Goal: Task Accomplishment & Management: Manage account settings

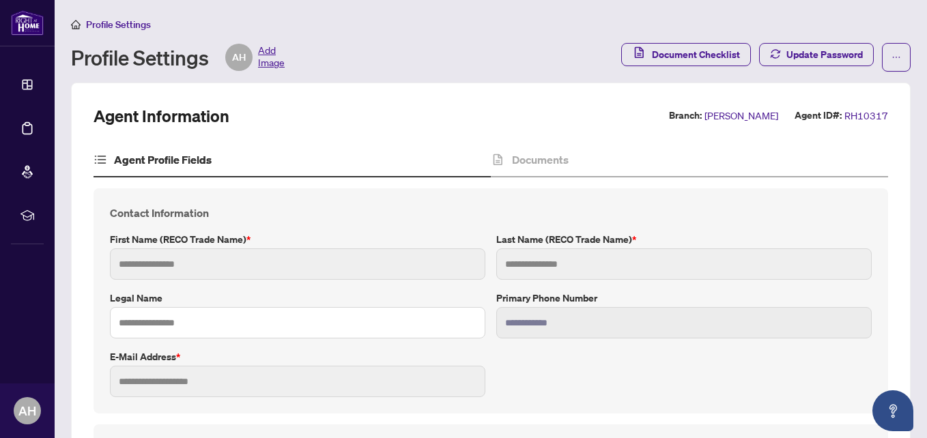
type input "****"
type input "*********"
type input "**********"
type input "*********"
type input "**********"
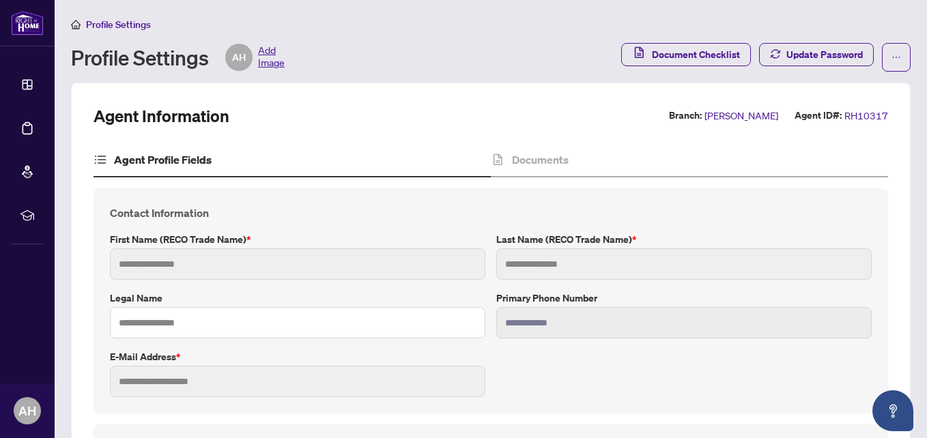
type input "**********"
type input "*******"
type input "**********"
type input "*******"
type input "**********"
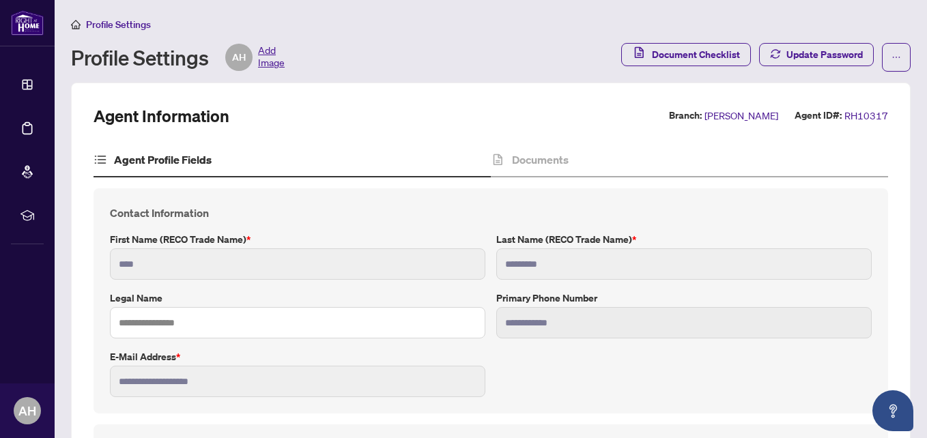
type input "****"
type input "**********"
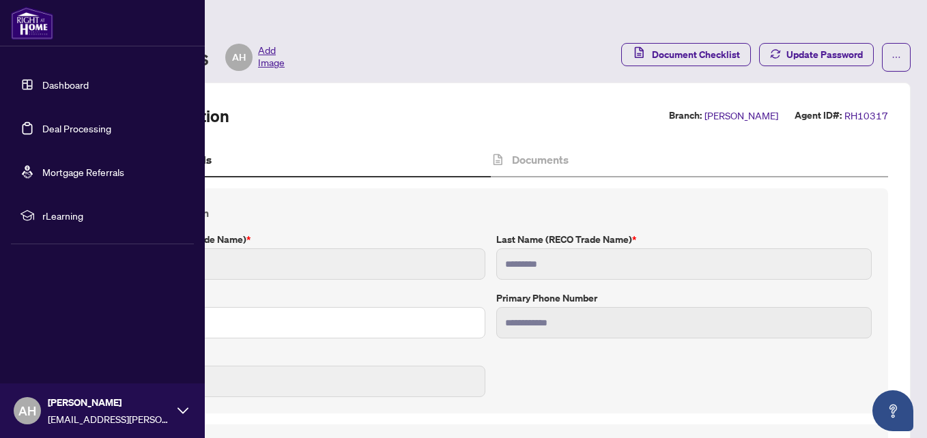
click at [53, 128] on link "Deal Processing" at bounding box center [76, 128] width 69 height 12
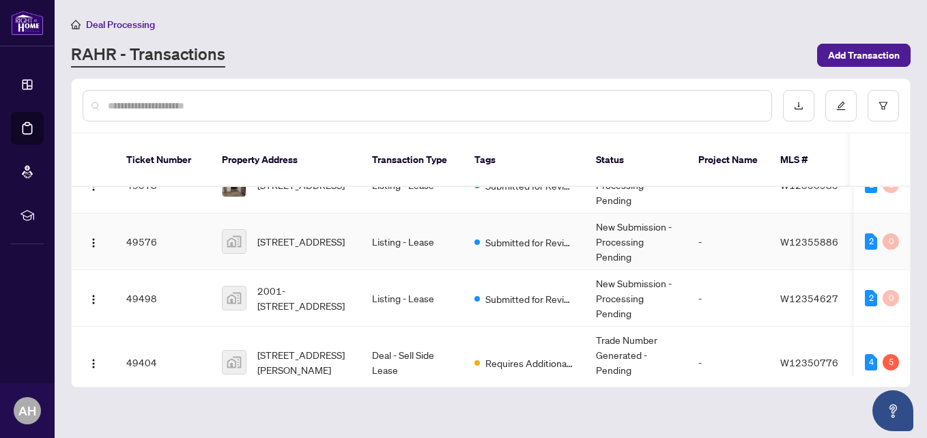
scroll to position [268, 0]
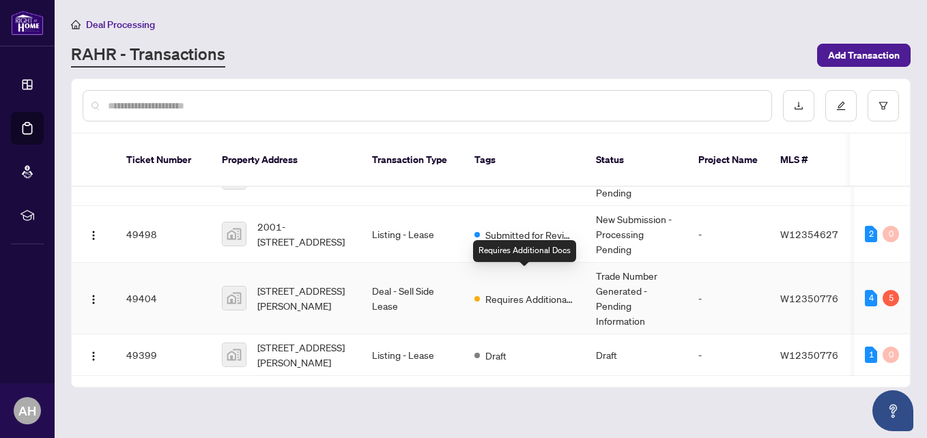
click at [511, 292] on span "Requires Additional Docs" at bounding box center [529, 299] width 89 height 15
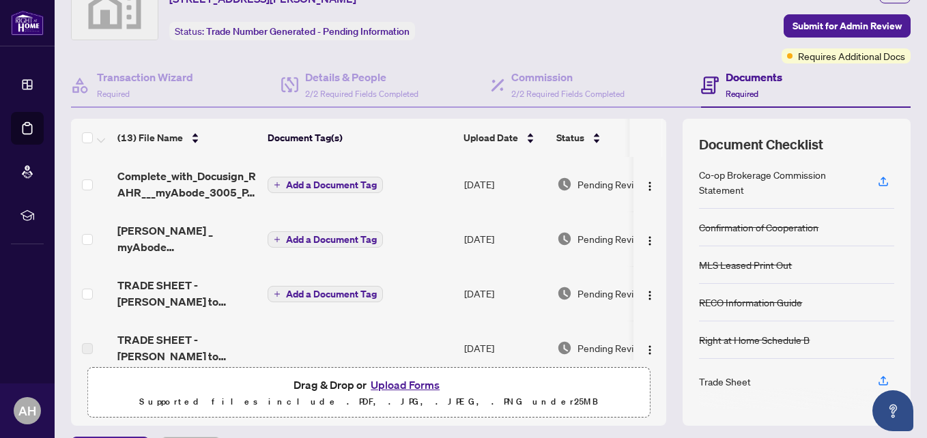
scroll to position [137, 0]
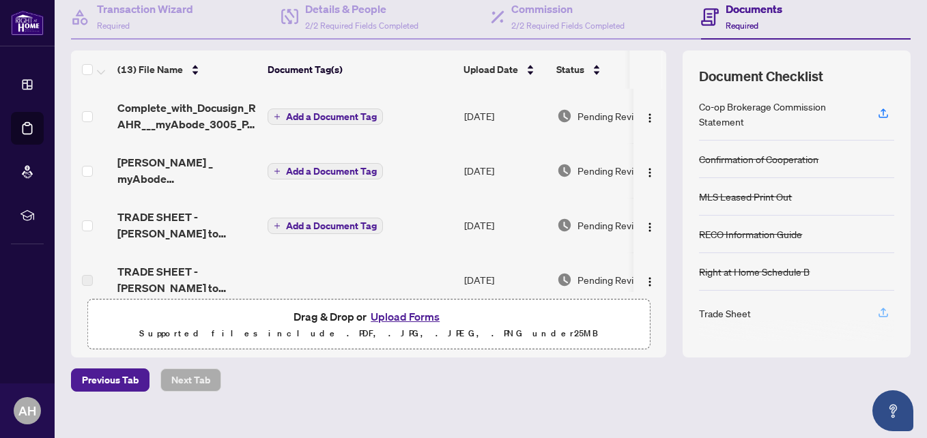
click at [877, 311] on icon "button" at bounding box center [883, 313] width 12 height 12
click at [881, 109] on icon "button" at bounding box center [883, 112] width 5 height 7
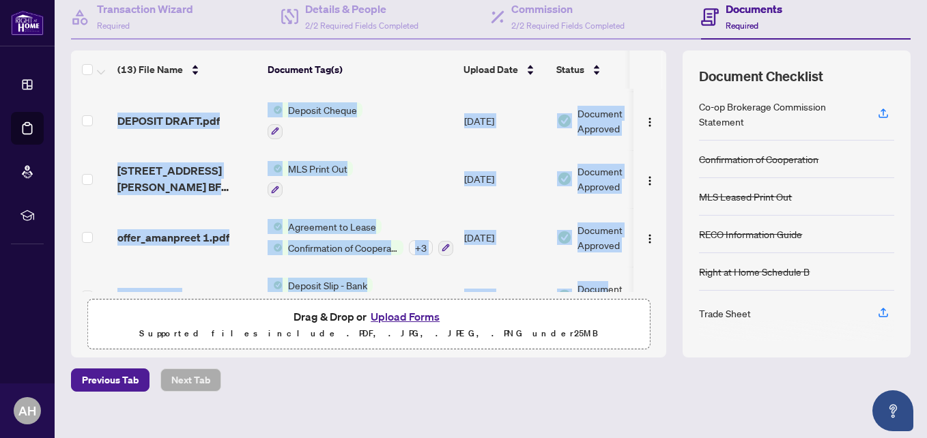
scroll to position [537, 0]
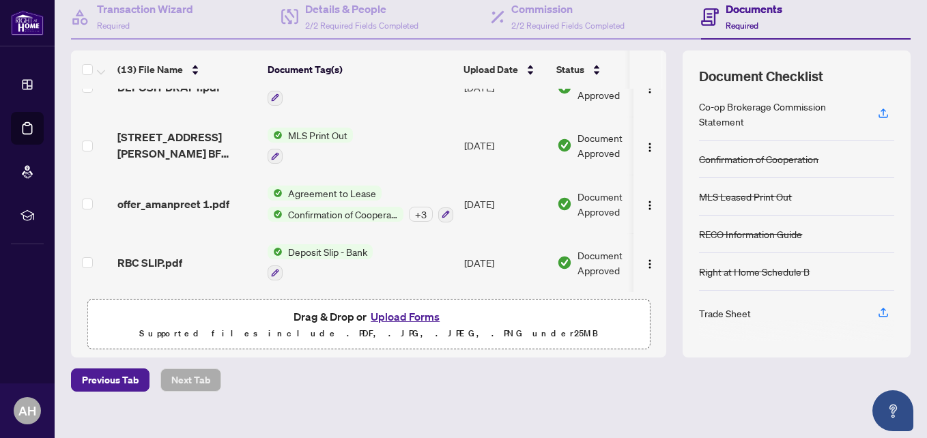
drag, startPoint x: 574, startPoint y: 287, endPoint x: 604, endPoint y: 296, distance: 30.5
click at [604, 296] on div "(13) File Name Document Tag(s) Upload Date Status Complete_with_Docusign_RAHR__…" at bounding box center [368, 204] width 595 height 307
click at [369, 258] on div "Deposit Slip - Bank" at bounding box center [320, 262] width 105 height 37
click at [629, 385] on div "Previous Tab Next Tab" at bounding box center [491, 380] width 840 height 23
drag, startPoint x: 629, startPoint y: 385, endPoint x: 500, endPoint y: 416, distance: 132.8
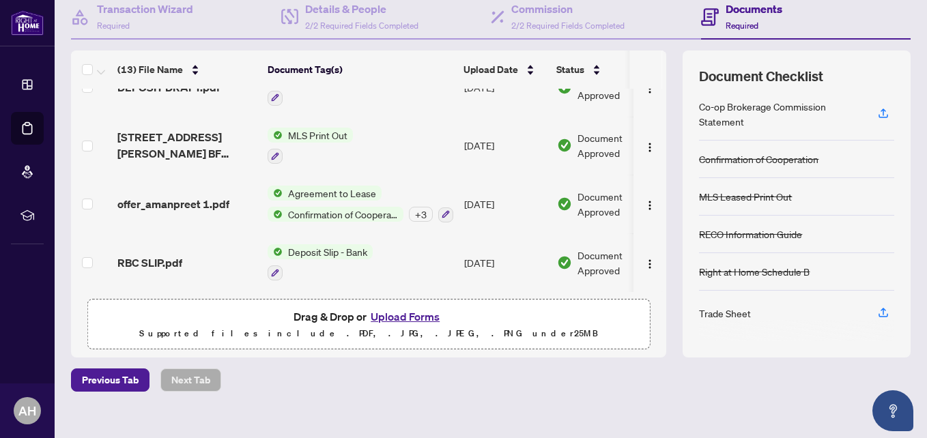
click at [500, 416] on div "Deal Processing / View Transaction Transaction saved [DATE] Ticket #: 49404 506…" at bounding box center [491, 160] width 851 height 560
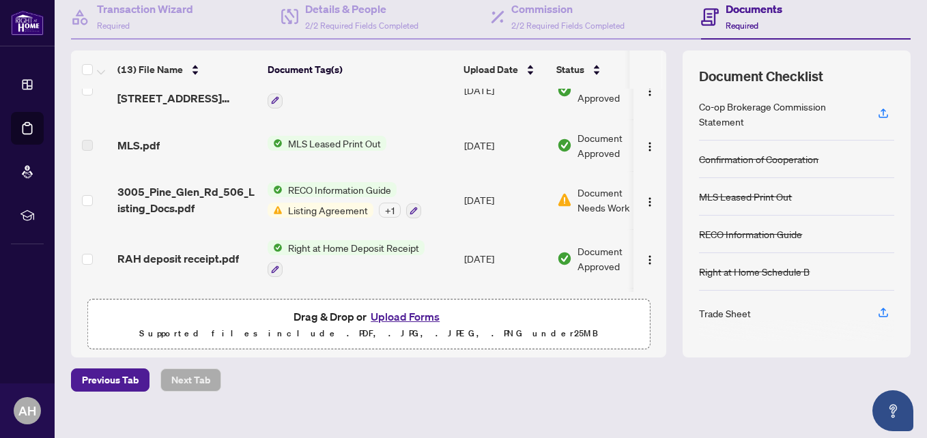
scroll to position [300, 0]
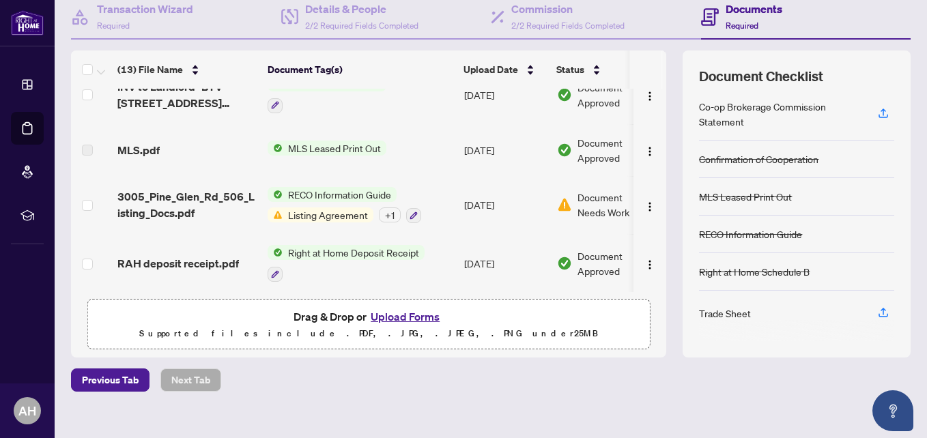
click at [350, 211] on span "Listing Agreement" at bounding box center [328, 215] width 91 height 15
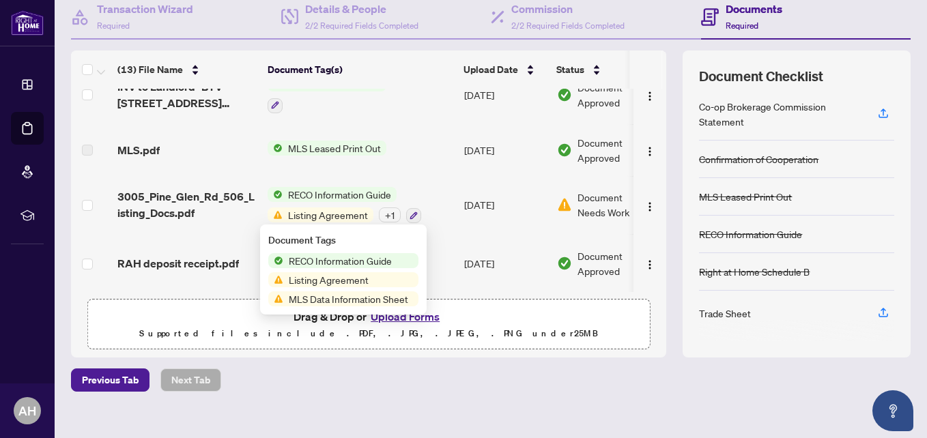
click at [597, 193] on span "Document Needs Work" at bounding box center [613, 205] width 71 height 30
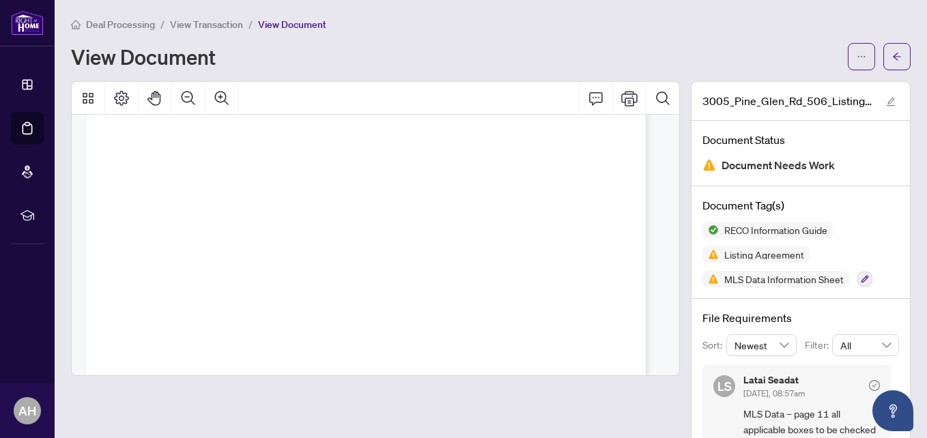
scroll to position [15814, 0]
click at [897, 58] on button "button" at bounding box center [897, 56] width 27 height 27
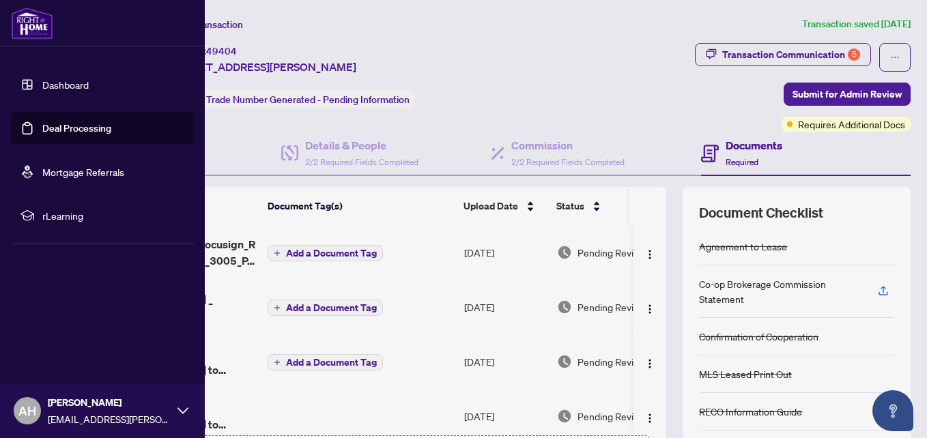
click at [42, 130] on link "Deal Processing" at bounding box center [76, 128] width 69 height 12
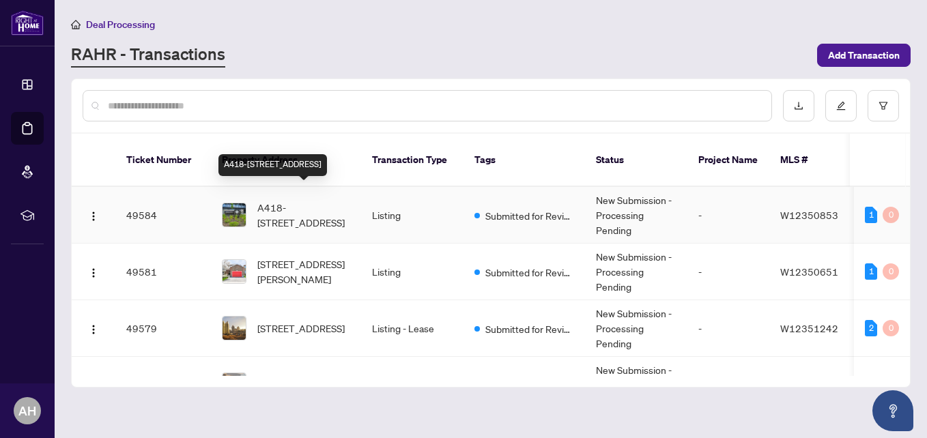
click at [291, 200] on span "A418-[STREET_ADDRESS]" at bounding box center [303, 215] width 93 height 30
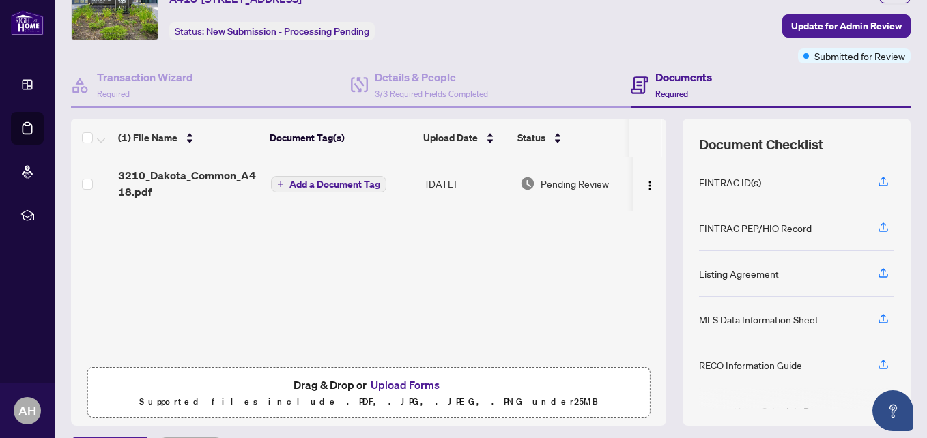
scroll to position [137, 0]
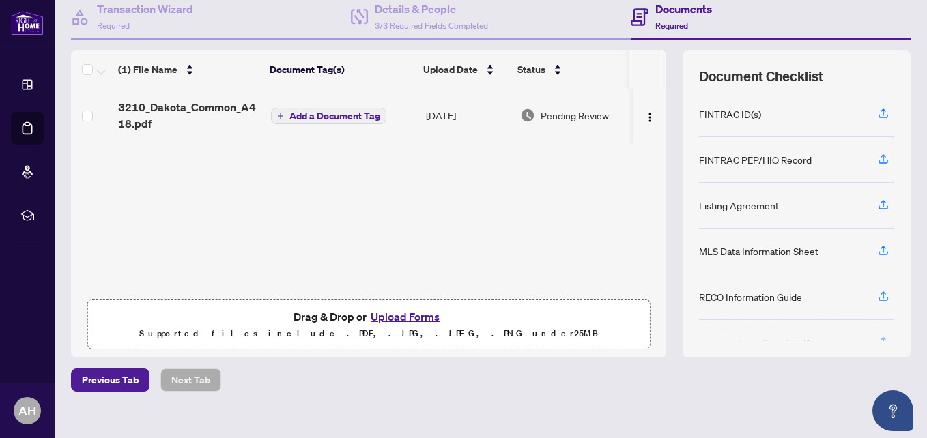
click at [386, 314] on button "Upload Forms" at bounding box center [405, 317] width 77 height 18
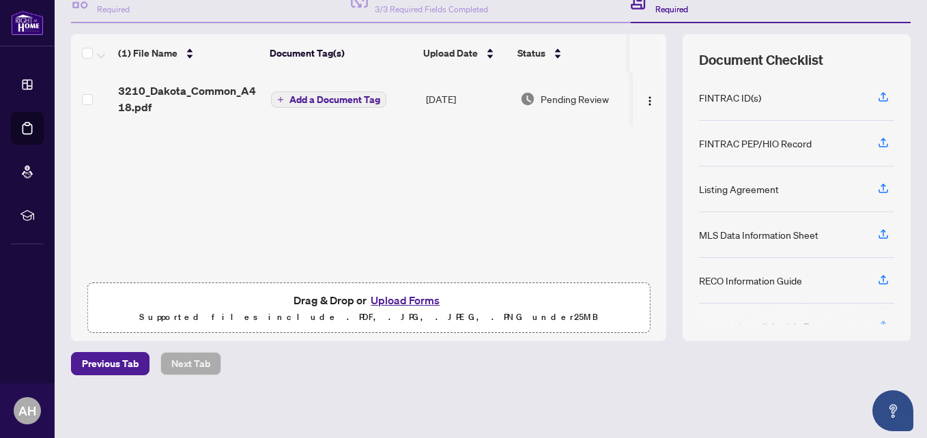
scroll to position [154, 0]
click at [401, 294] on button "Upload Forms" at bounding box center [405, 300] width 77 height 18
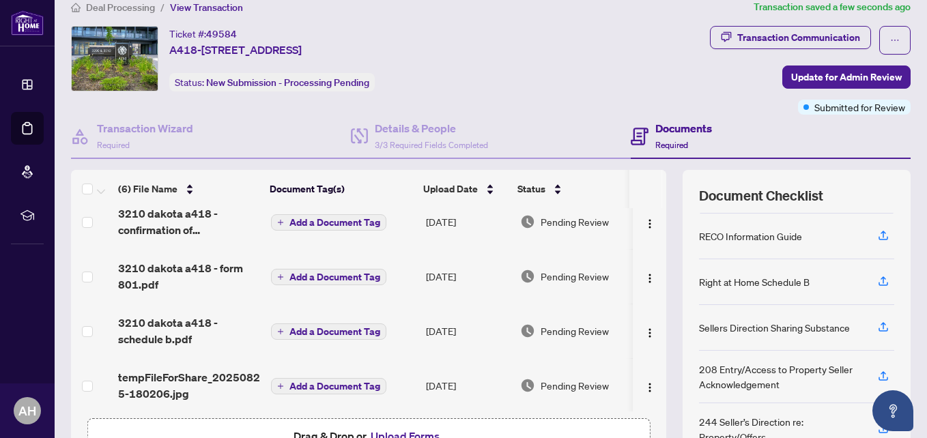
scroll to position [129, 0]
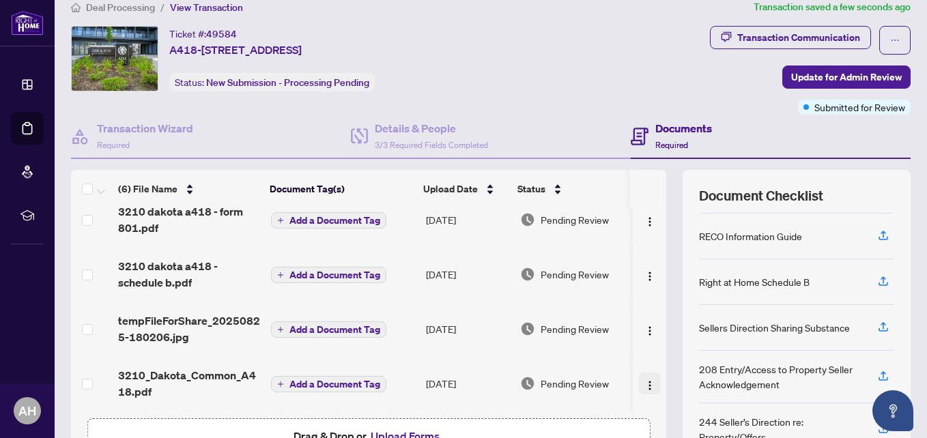
click at [645, 381] on img "button" at bounding box center [650, 385] width 11 height 11
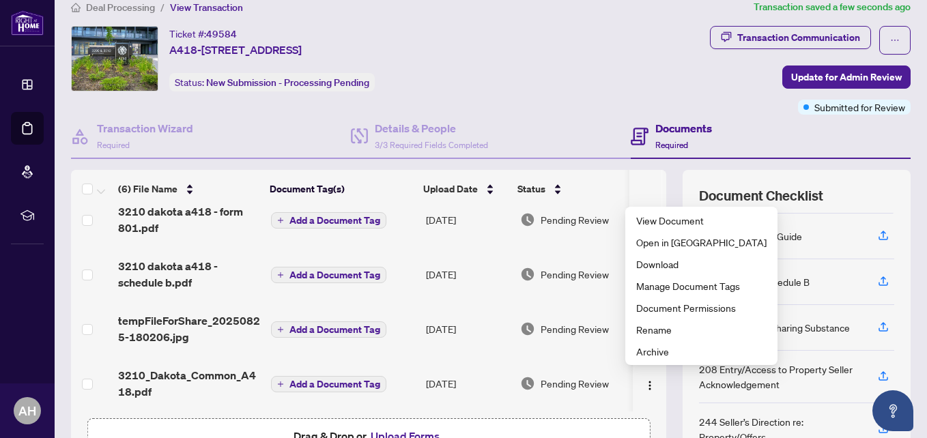
click at [483, 356] on td "[DATE]" at bounding box center [468, 383] width 95 height 55
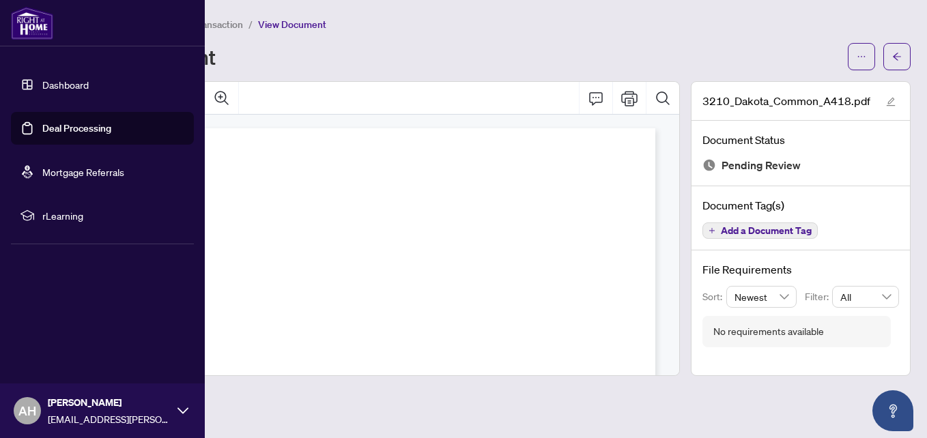
click at [42, 126] on link "Deal Processing" at bounding box center [76, 128] width 69 height 12
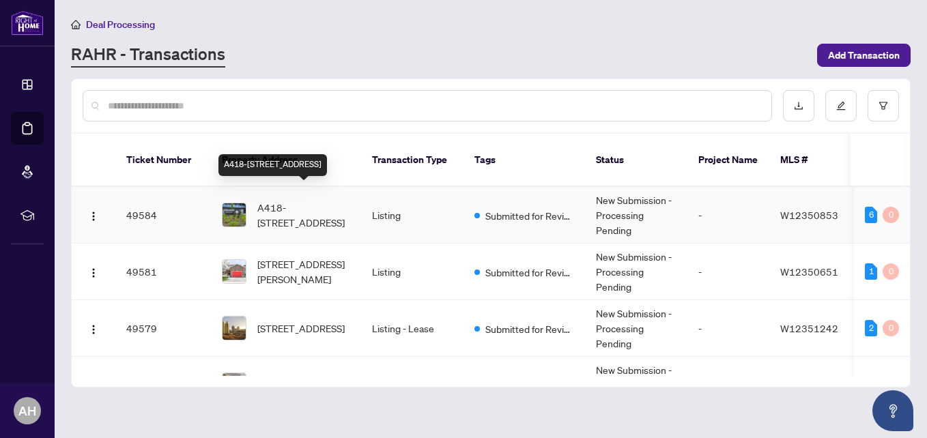
click at [296, 200] on span "A418-[STREET_ADDRESS]" at bounding box center [303, 215] width 93 height 30
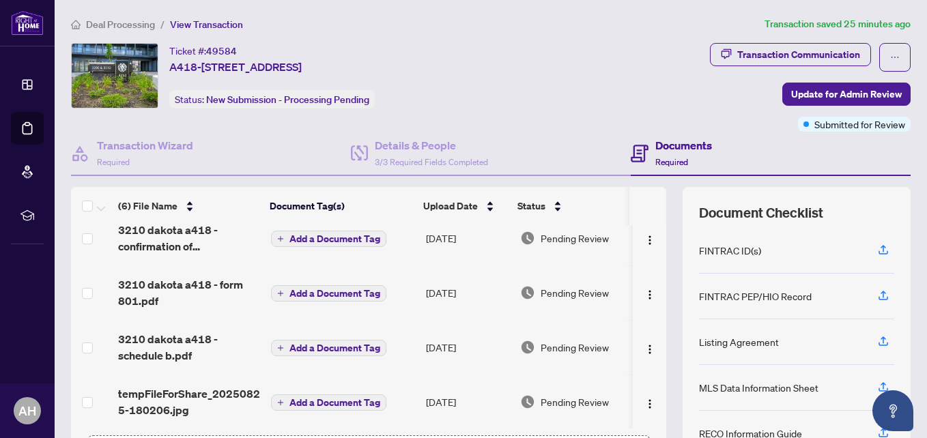
scroll to position [129, 0]
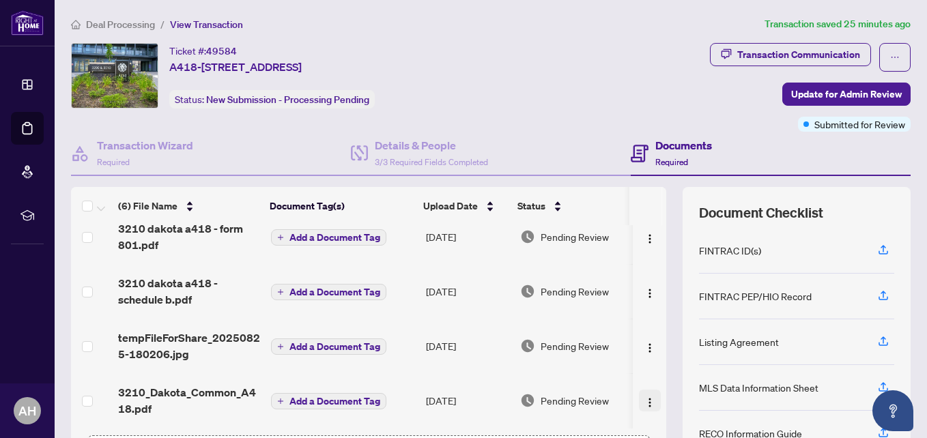
click at [645, 397] on img "button" at bounding box center [650, 402] width 11 height 11
click at [624, 54] on div "Transaction Communication Update for Admin Review Submitted for Review" at bounding box center [729, 87] width 366 height 89
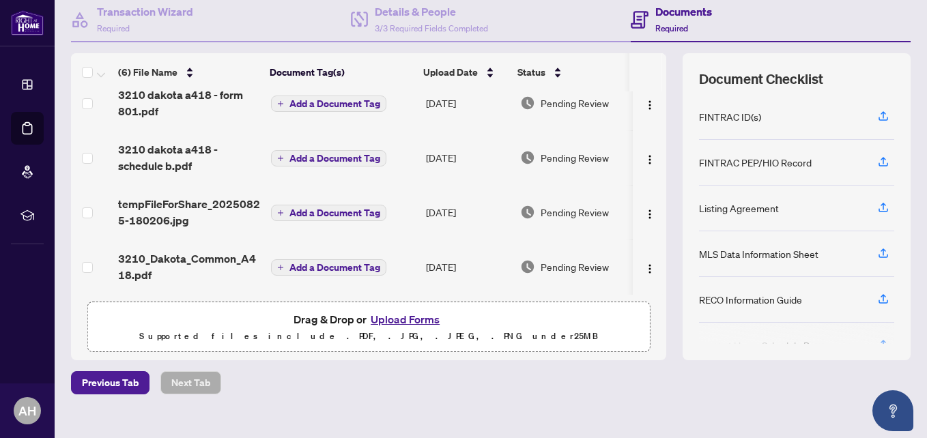
scroll to position [137, 0]
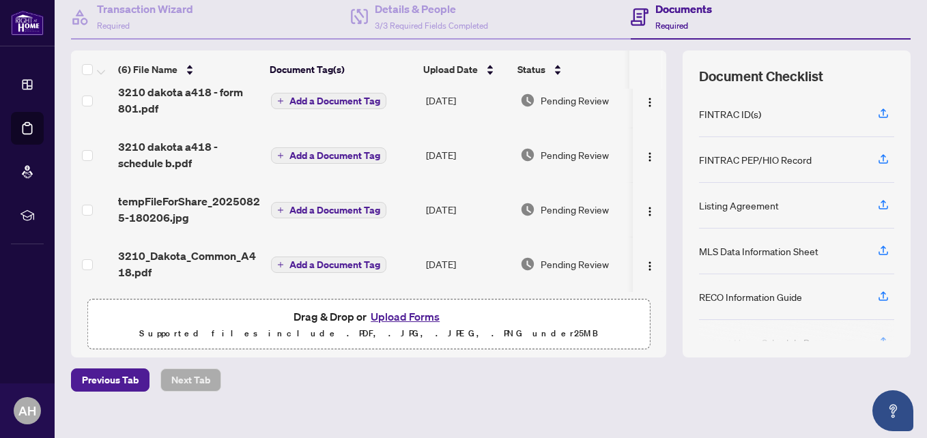
click at [405, 315] on button "Upload Forms" at bounding box center [405, 317] width 77 height 18
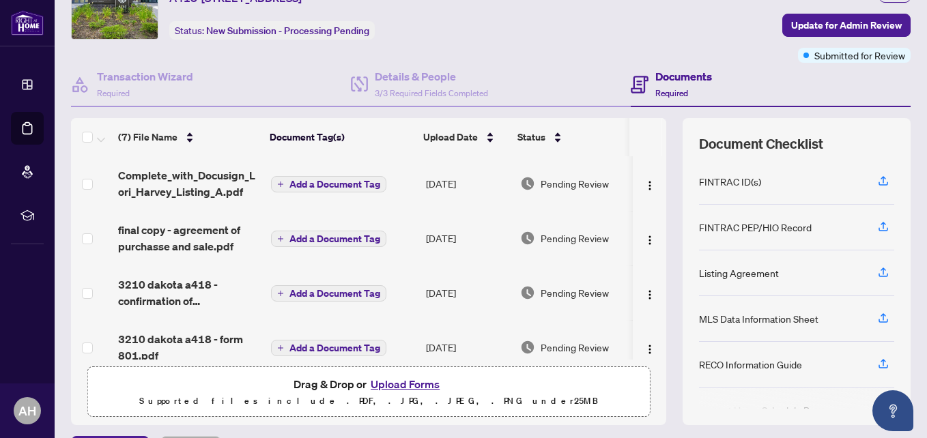
scroll to position [68, 0]
click at [836, 23] on span "Update for Admin Review" at bounding box center [846, 26] width 111 height 22
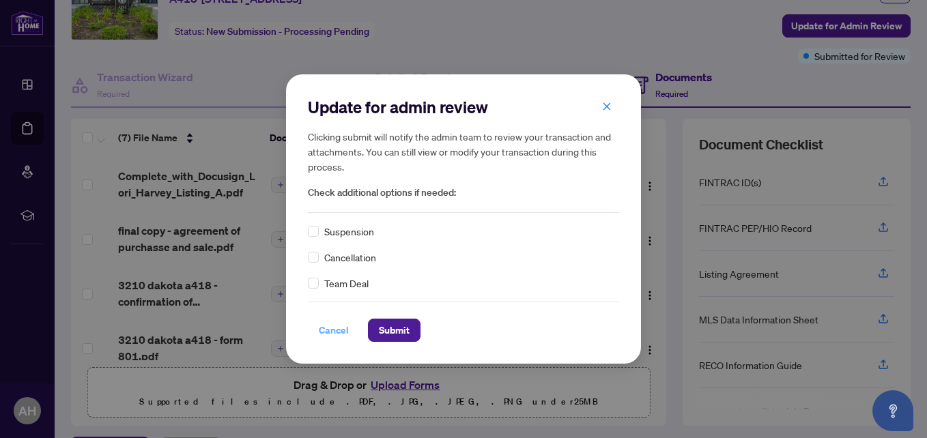
click at [330, 325] on span "Cancel" at bounding box center [334, 331] width 30 height 22
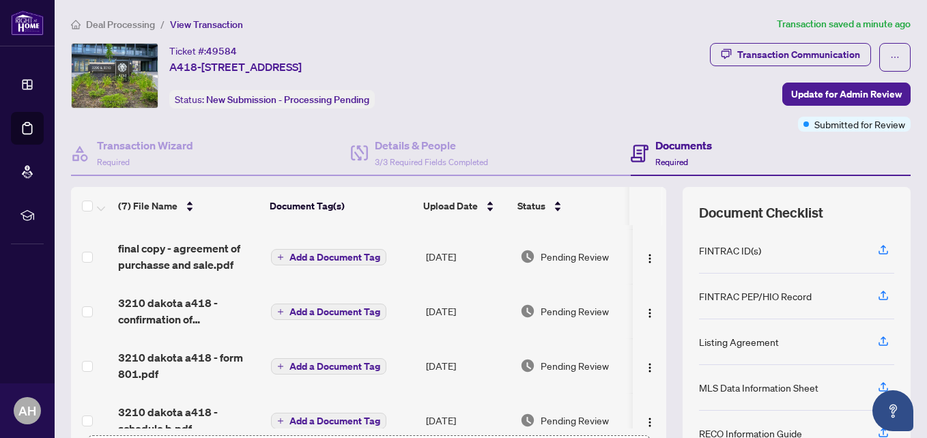
scroll to position [47, 0]
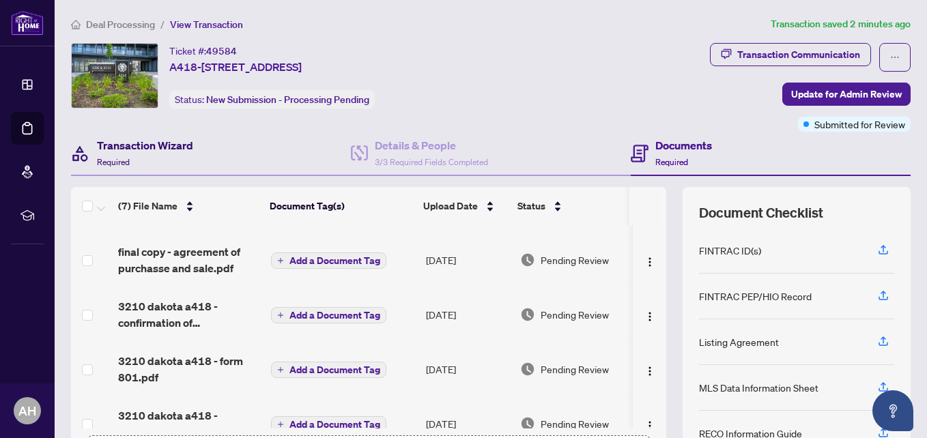
click at [171, 141] on h4 "Transaction Wizard" at bounding box center [145, 145] width 96 height 16
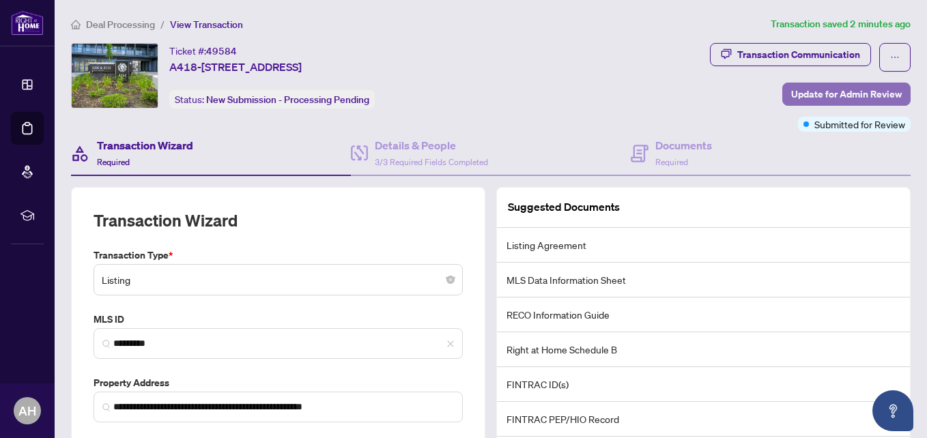
click at [830, 88] on span "Update for Admin Review" at bounding box center [846, 94] width 111 height 22
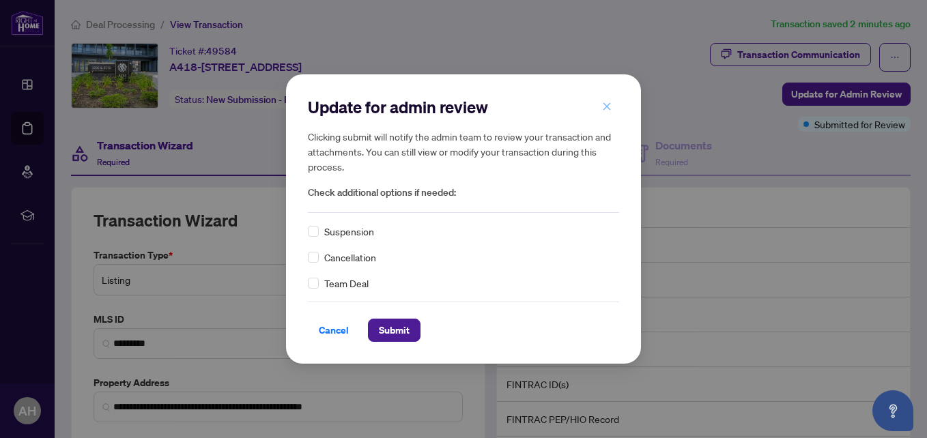
click at [606, 110] on icon "close" at bounding box center [607, 107] width 10 height 10
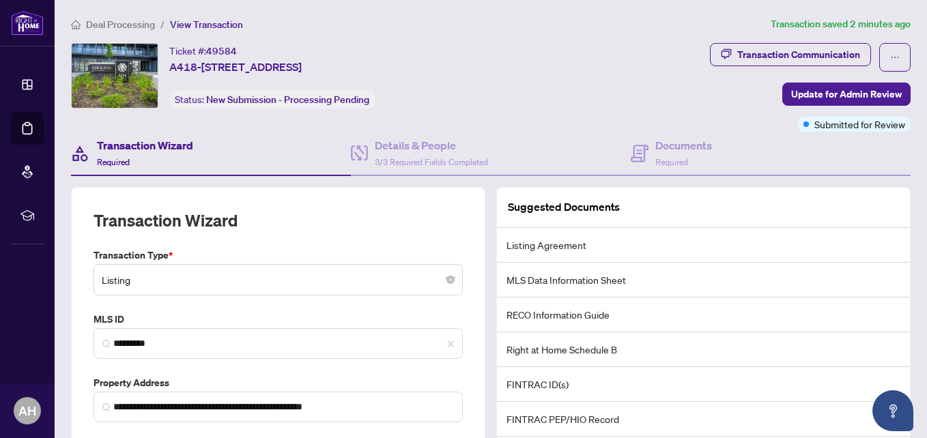
click at [141, 14] on main "**********" at bounding box center [491, 219] width 873 height 438
click at [139, 20] on span "Deal Processing" at bounding box center [120, 24] width 69 height 12
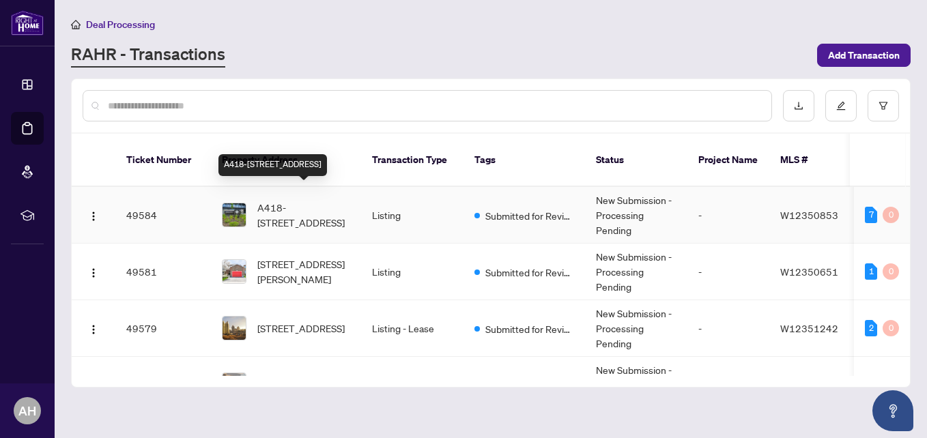
click at [326, 200] on span "A418-[STREET_ADDRESS]" at bounding box center [303, 215] width 93 height 30
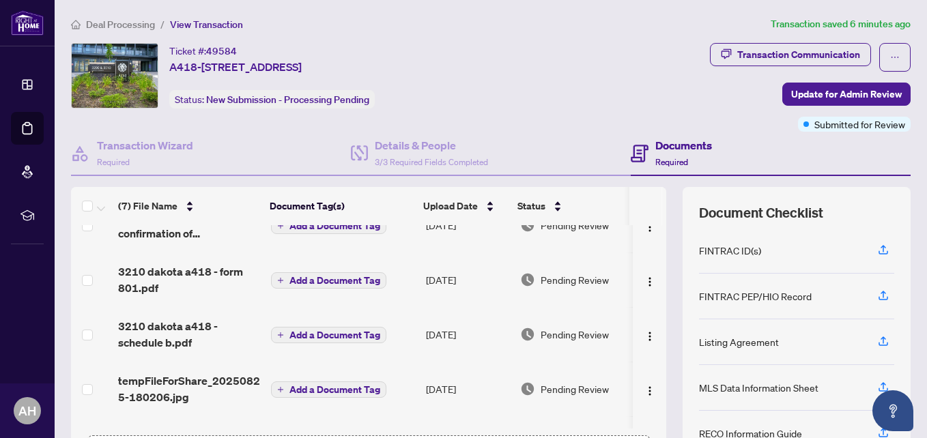
scroll to position [184, 0]
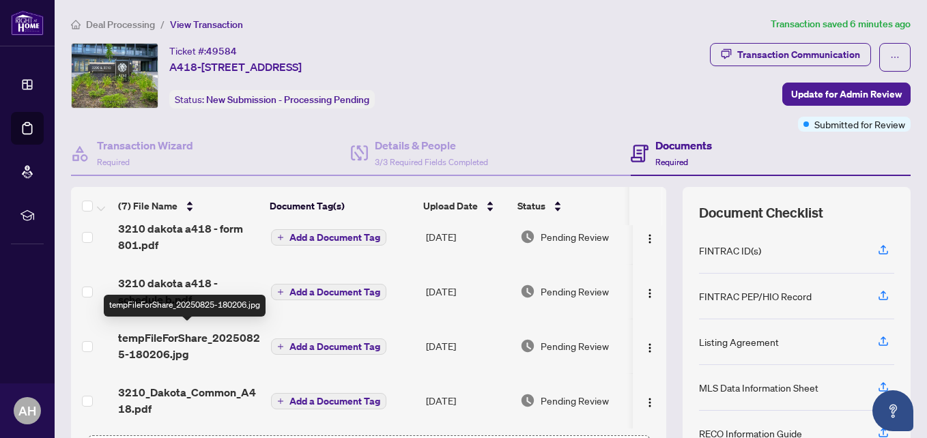
click at [197, 330] on span "tempFileForShare_20250825-180206.jpg" at bounding box center [189, 346] width 142 height 33
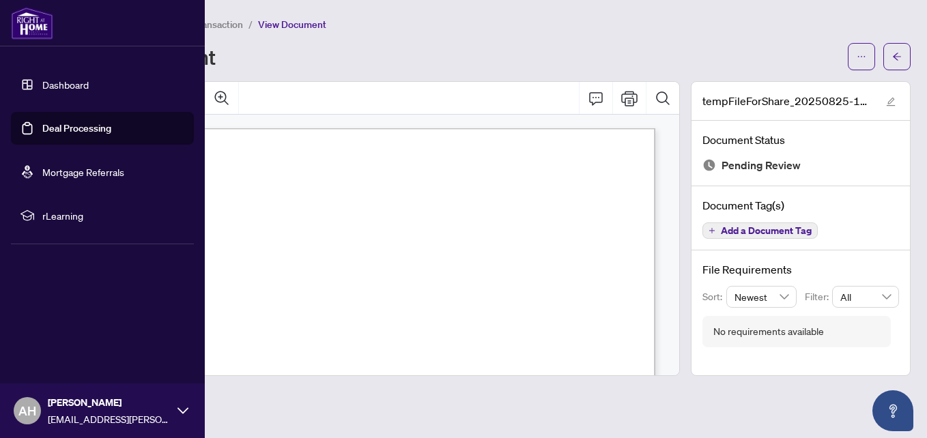
click at [56, 128] on link "Deal Processing" at bounding box center [76, 128] width 69 height 12
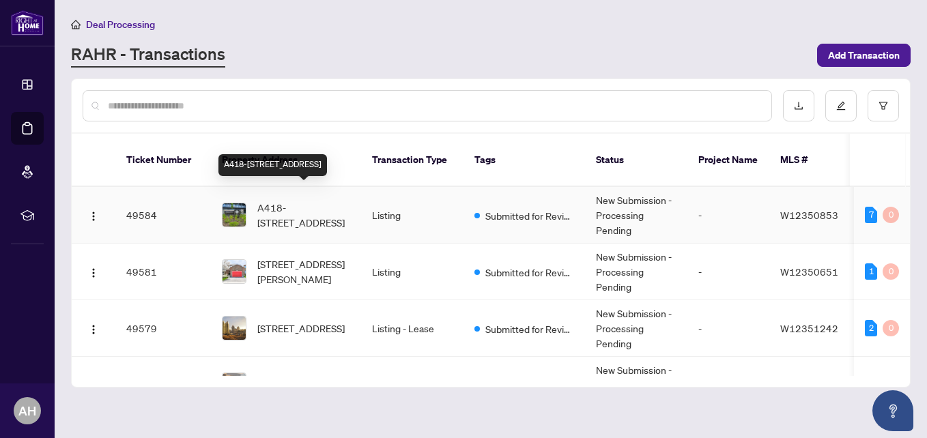
click at [315, 200] on span "A418-[STREET_ADDRESS]" at bounding box center [303, 215] width 93 height 30
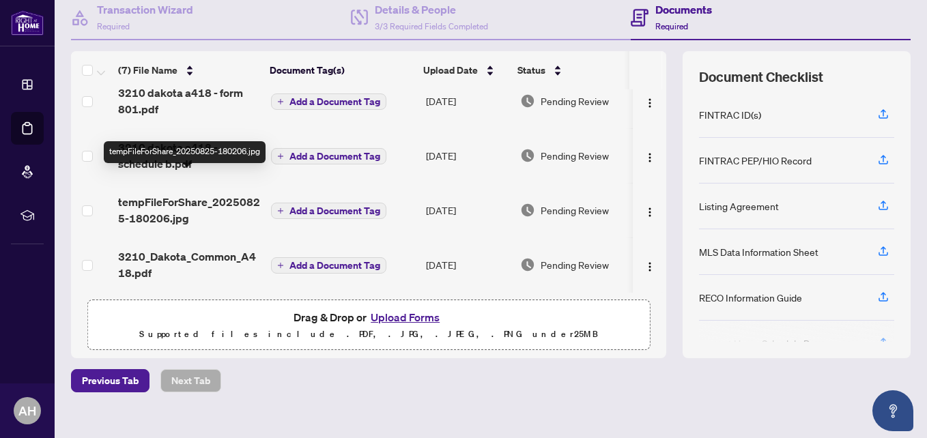
scroll to position [154, 0]
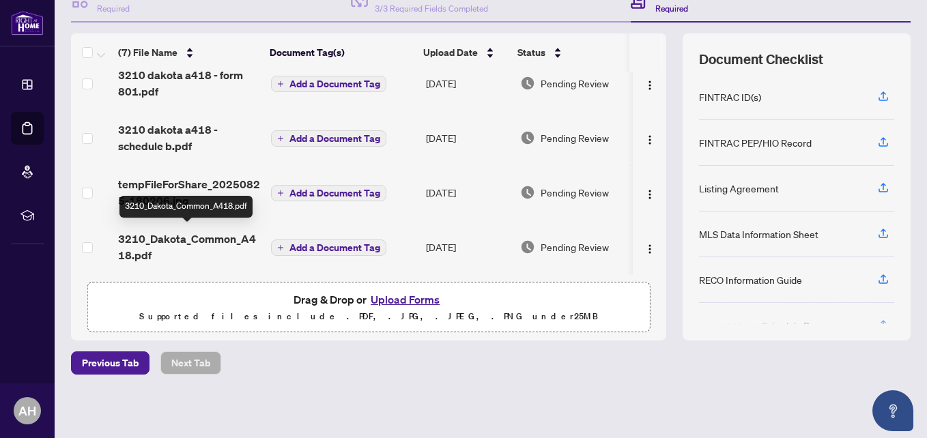
click at [233, 231] on span "3210_Dakota_Common_A418.pdf" at bounding box center [189, 247] width 142 height 33
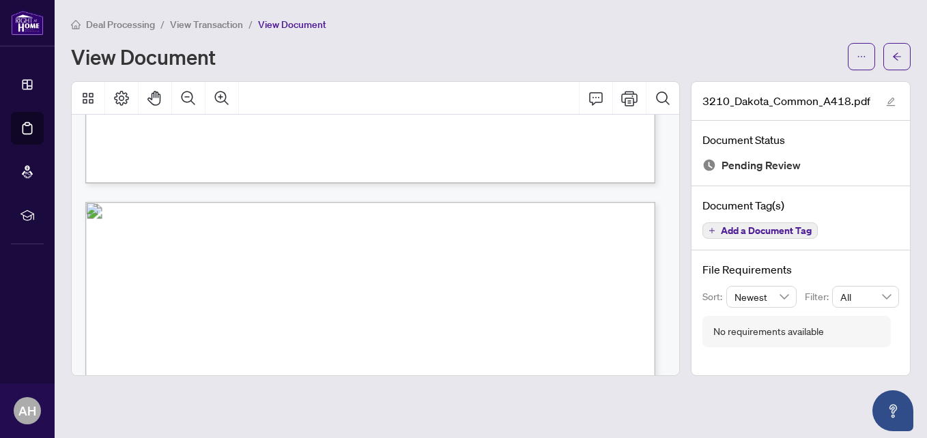
scroll to position [546, 0]
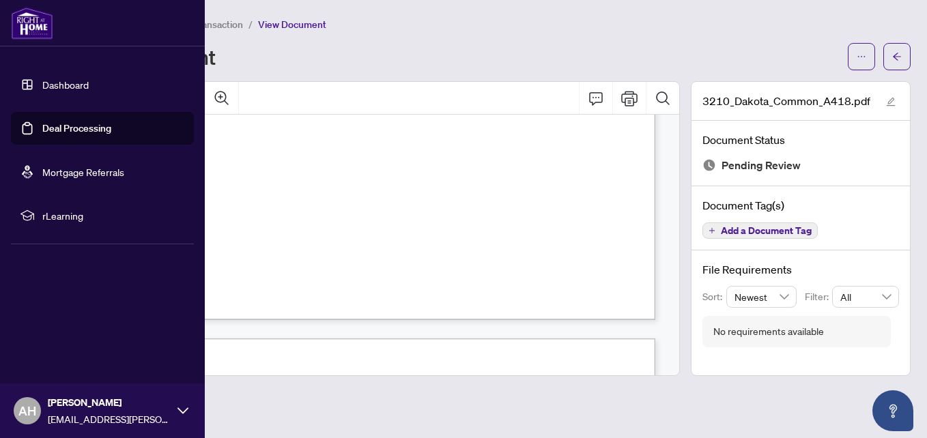
click at [59, 123] on link "Deal Processing" at bounding box center [76, 128] width 69 height 12
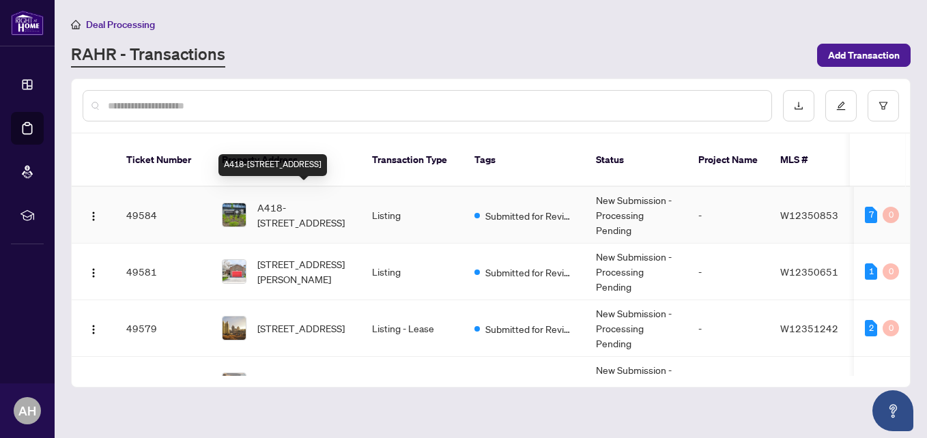
click at [295, 200] on span "A418-[STREET_ADDRESS]" at bounding box center [303, 215] width 93 height 30
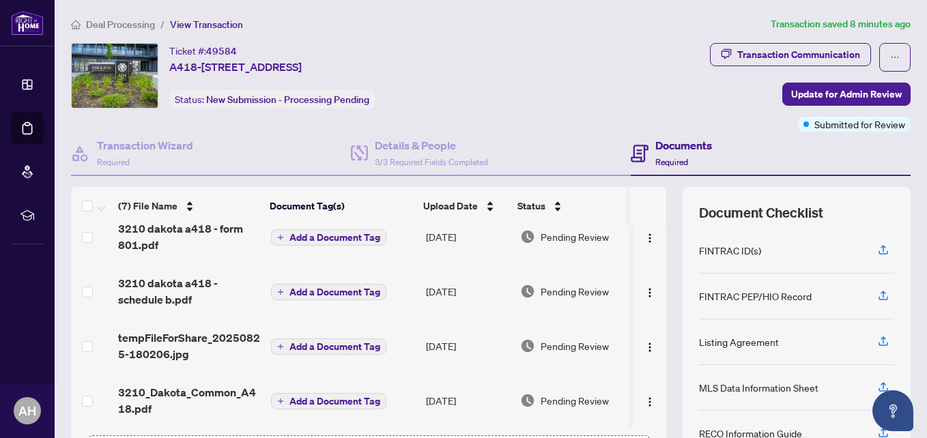
scroll to position [184, 0]
click at [645, 401] on img "button" at bounding box center [650, 402] width 11 height 11
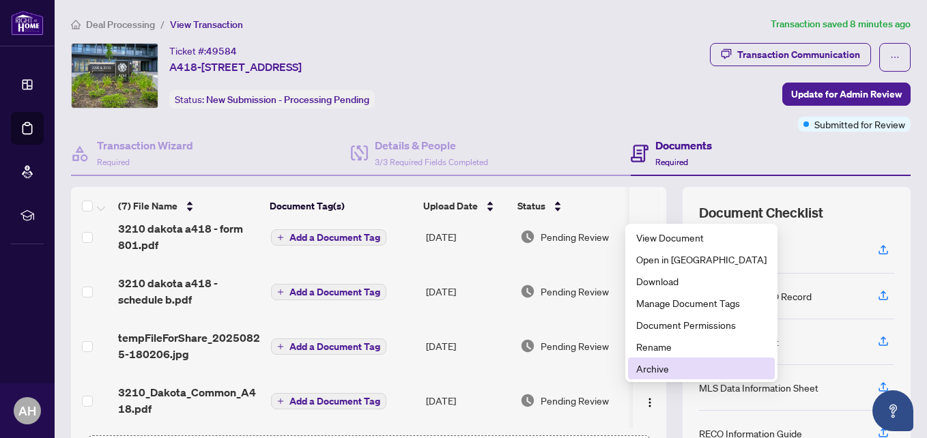
click at [647, 371] on span "Archive" at bounding box center [701, 368] width 130 height 15
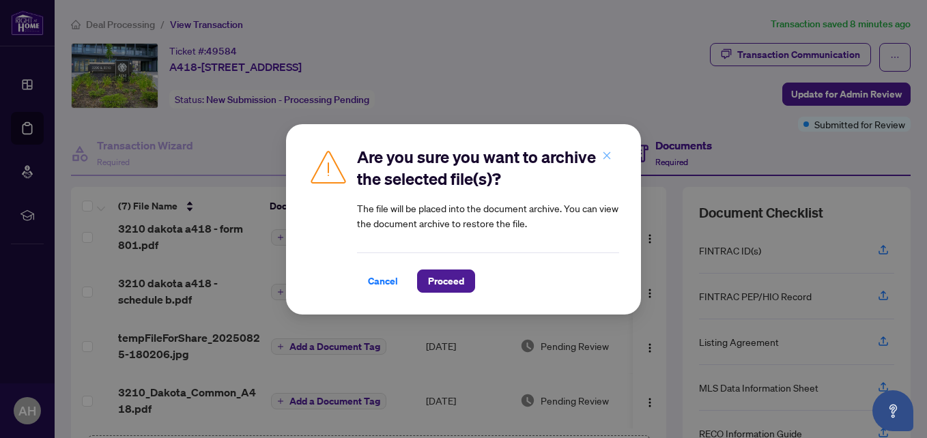
click at [609, 158] on icon "close" at bounding box center [608, 156] width 8 height 8
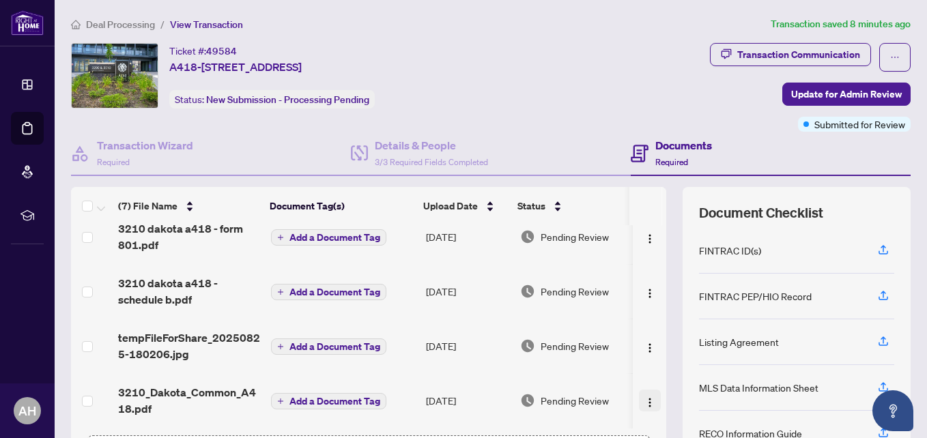
click at [645, 397] on img "button" at bounding box center [650, 402] width 11 height 11
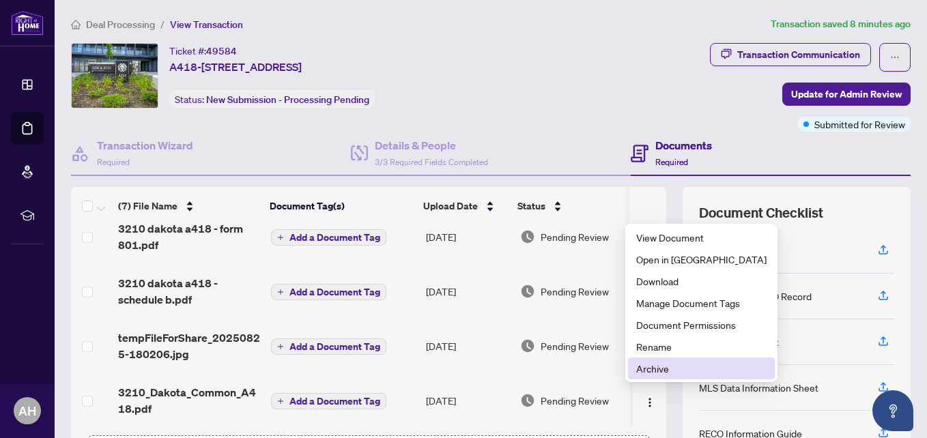
click at [642, 374] on span "Archive" at bounding box center [701, 368] width 130 height 15
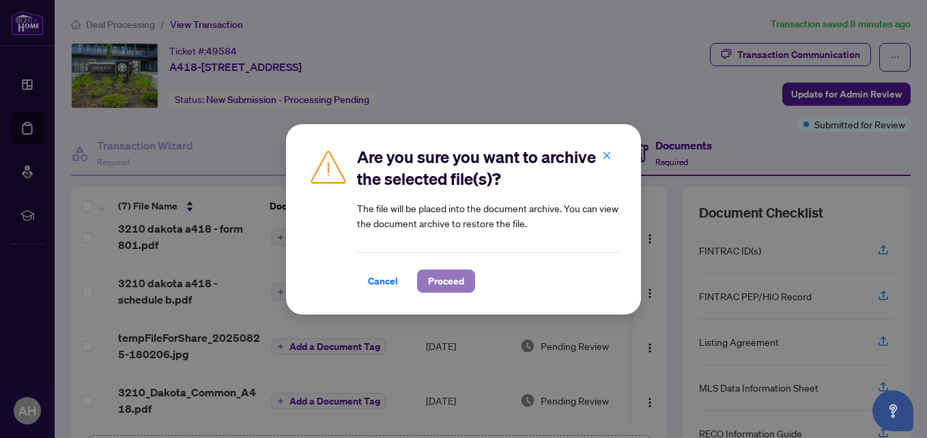
click at [449, 282] on span "Proceed" at bounding box center [446, 281] width 36 height 22
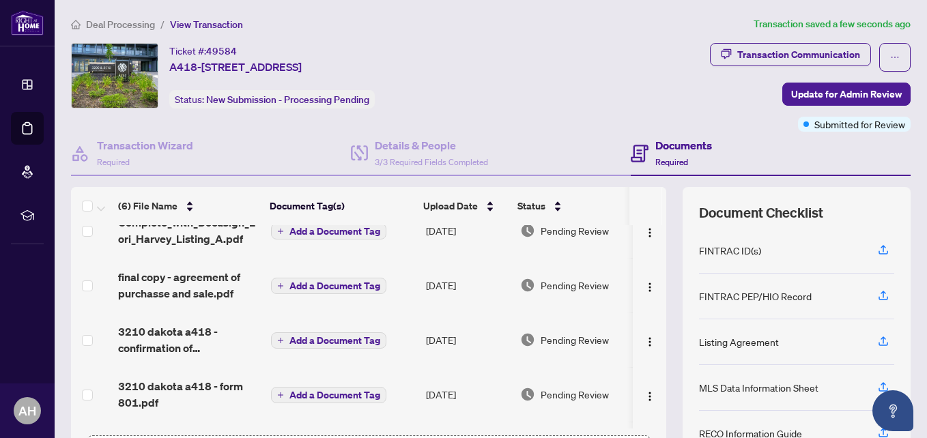
scroll to position [0, 0]
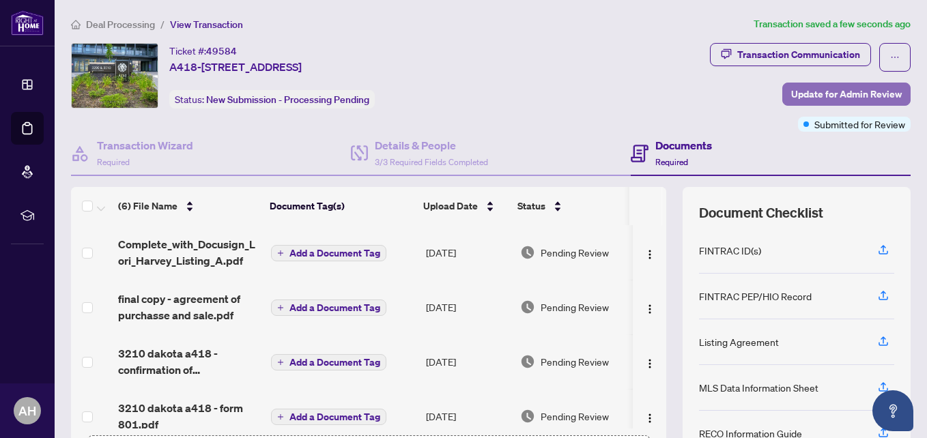
click at [839, 87] on span "Update for Admin Review" at bounding box center [846, 94] width 111 height 22
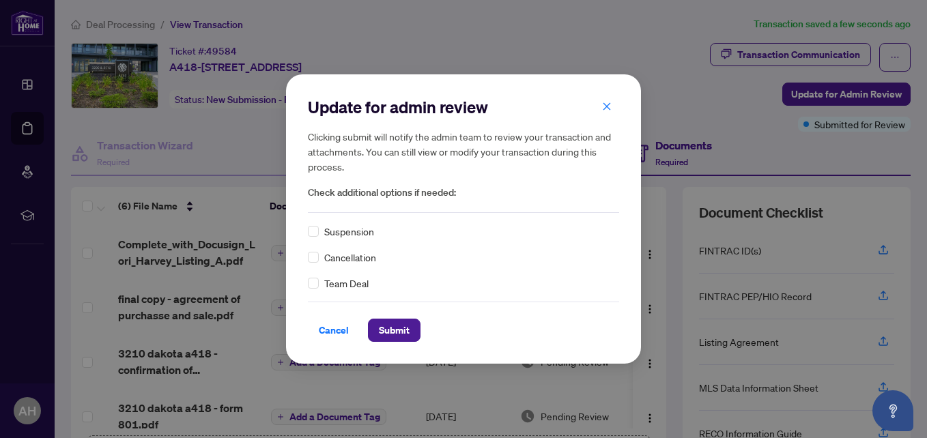
click at [461, 193] on span "Check additional options if needed:" at bounding box center [463, 193] width 311 height 16
click at [460, 197] on span "Check additional options if needed:" at bounding box center [463, 193] width 311 height 16
click at [453, 223] on div "Update for admin review Clicking submit will notify the admin team to review yo…" at bounding box center [463, 218] width 311 height 245
click at [401, 328] on span "Submit" at bounding box center [394, 331] width 31 height 22
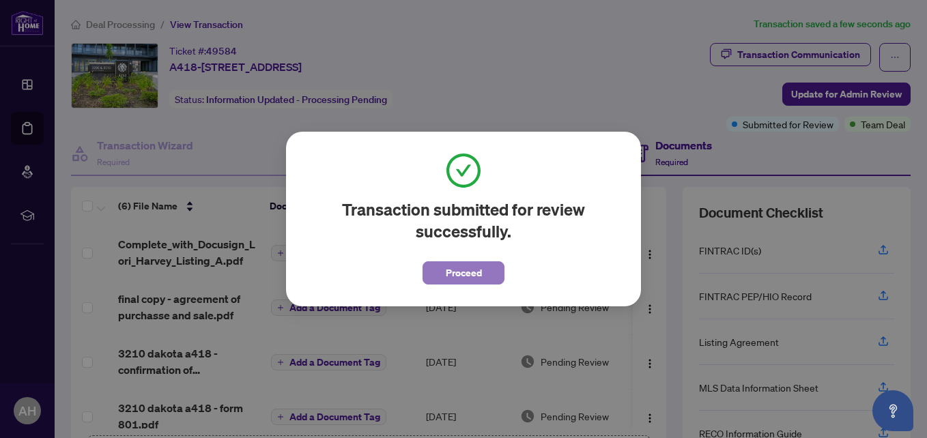
click at [453, 270] on span "Proceed" at bounding box center [464, 273] width 36 height 22
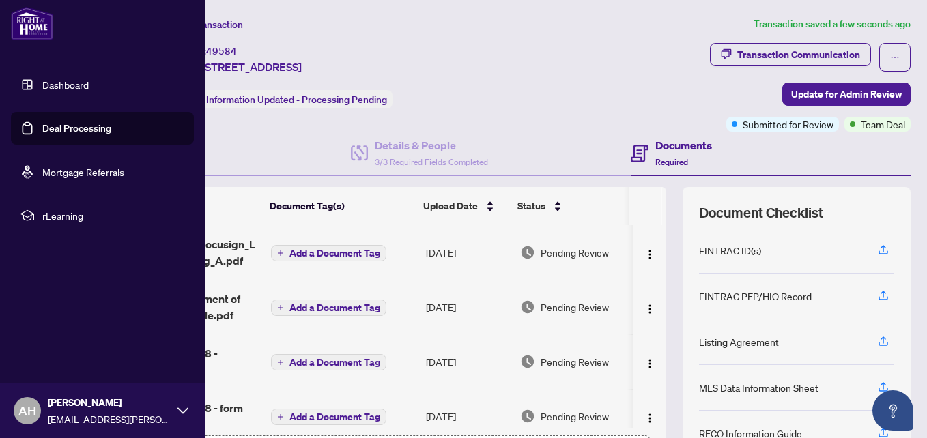
click at [66, 128] on link "Deal Processing" at bounding box center [76, 128] width 69 height 12
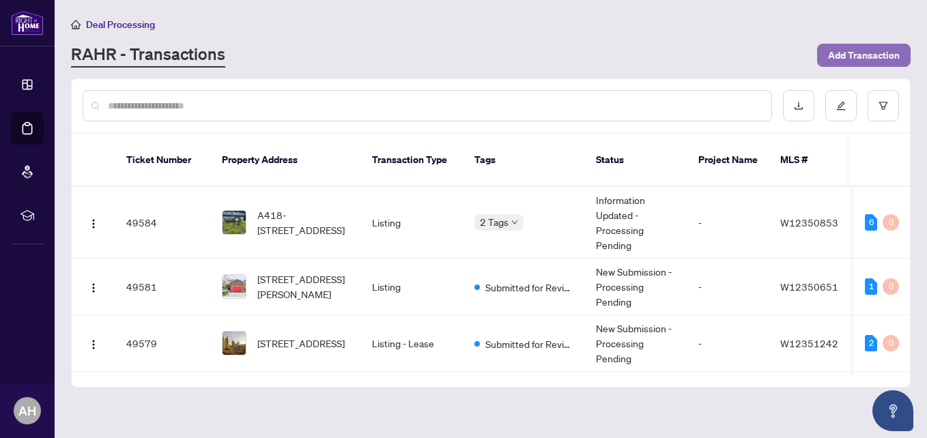
click at [845, 56] on span "Add Transaction" at bounding box center [864, 55] width 72 height 22
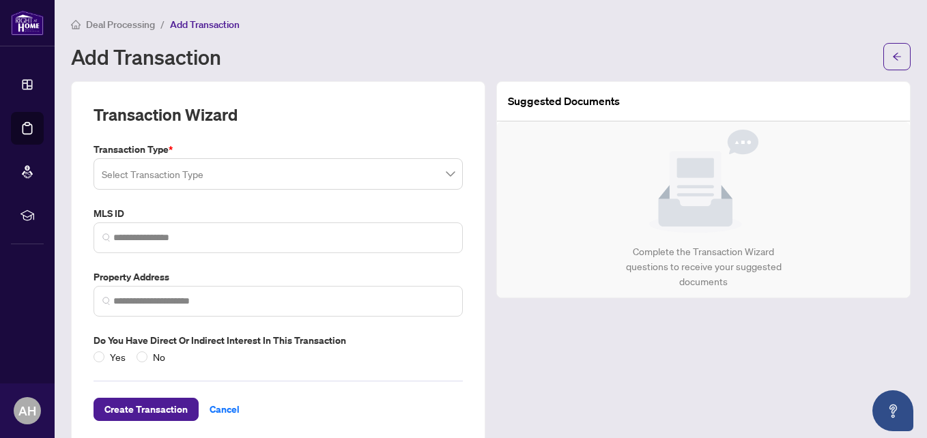
click at [276, 171] on input "search" at bounding box center [272, 176] width 341 height 30
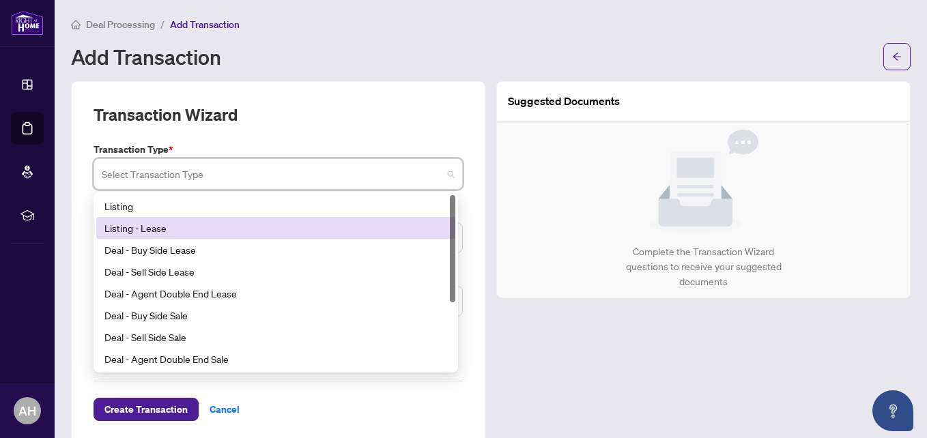
click at [167, 221] on div "Listing - Lease" at bounding box center [275, 228] width 343 height 15
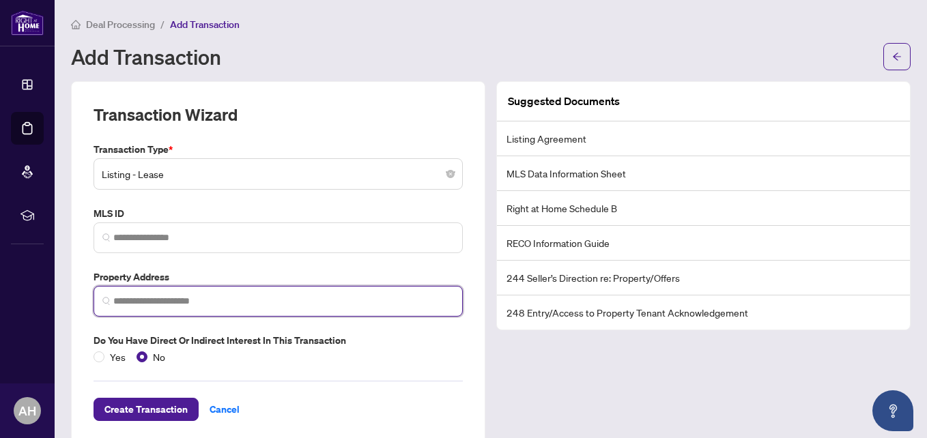
click at [165, 305] on input "search" at bounding box center [283, 301] width 341 height 14
click at [190, 224] on span at bounding box center [278, 238] width 369 height 31
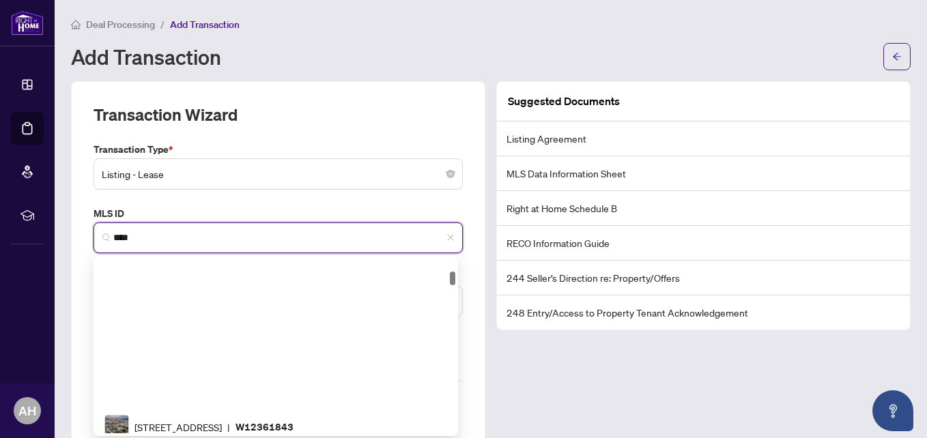
scroll to position [171, 0]
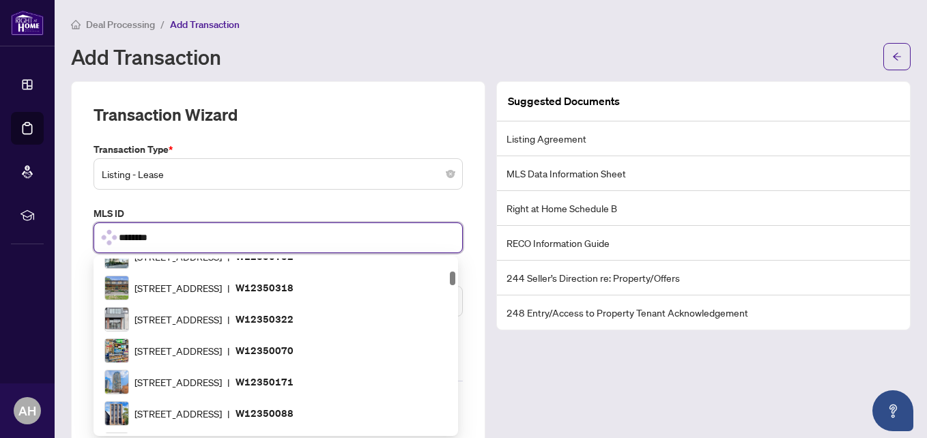
type input "*********"
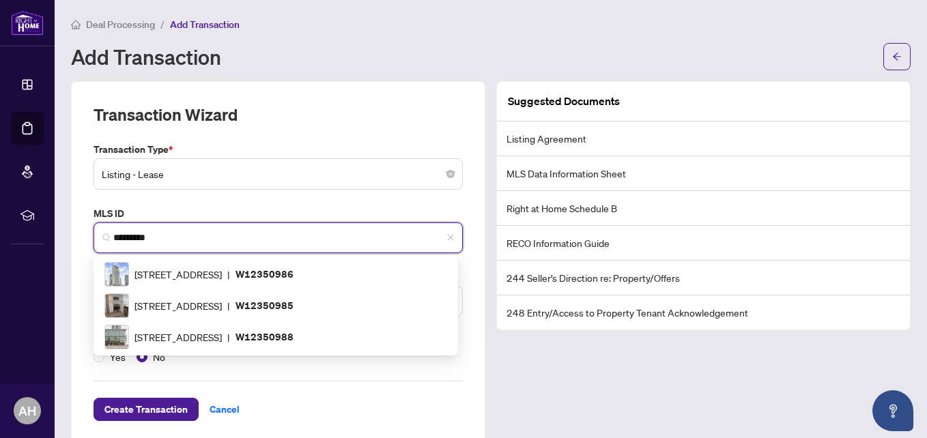
scroll to position [0, 0]
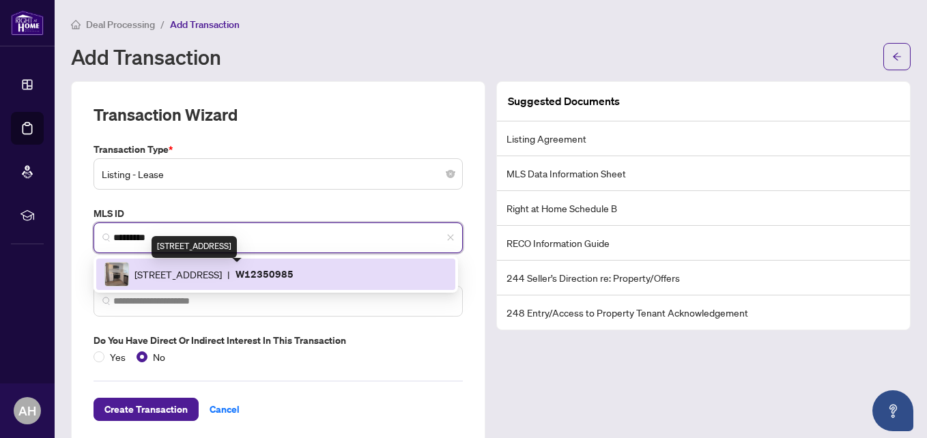
click at [222, 274] on span "385 Osler St, Toronto, Ontario M6N 0B2, Canada" at bounding box center [178, 274] width 87 height 15
type input "**********"
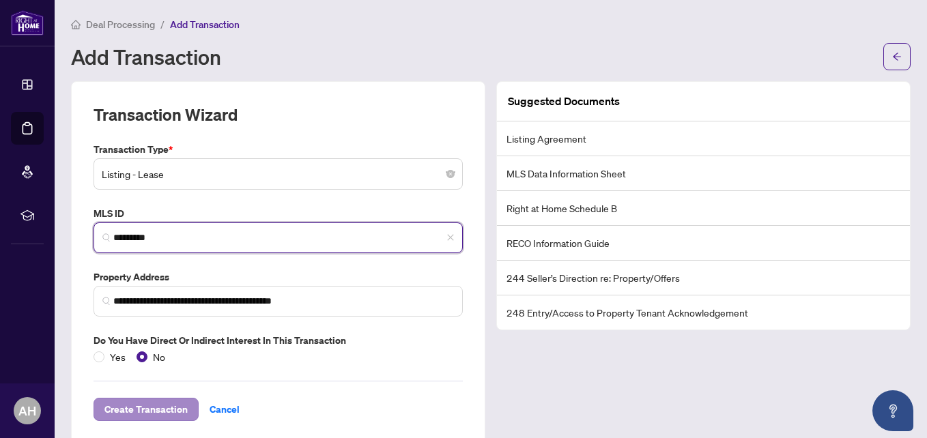
type input "*********"
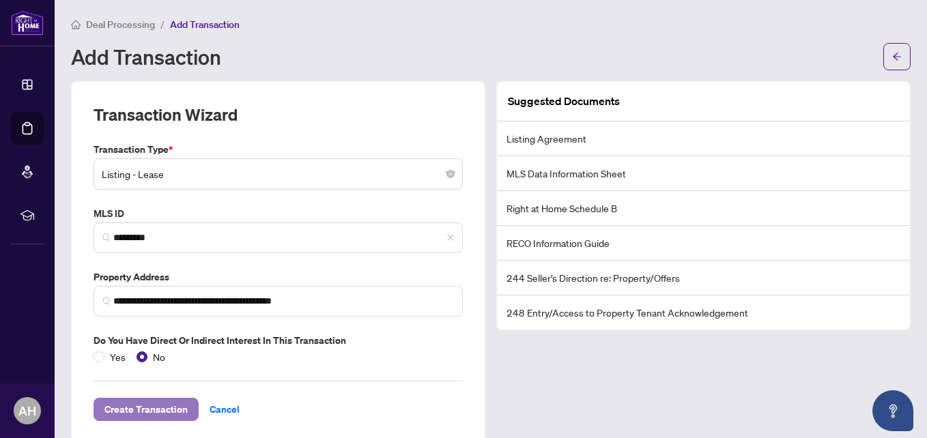
click at [154, 406] on span "Create Transaction" at bounding box center [145, 410] width 83 height 22
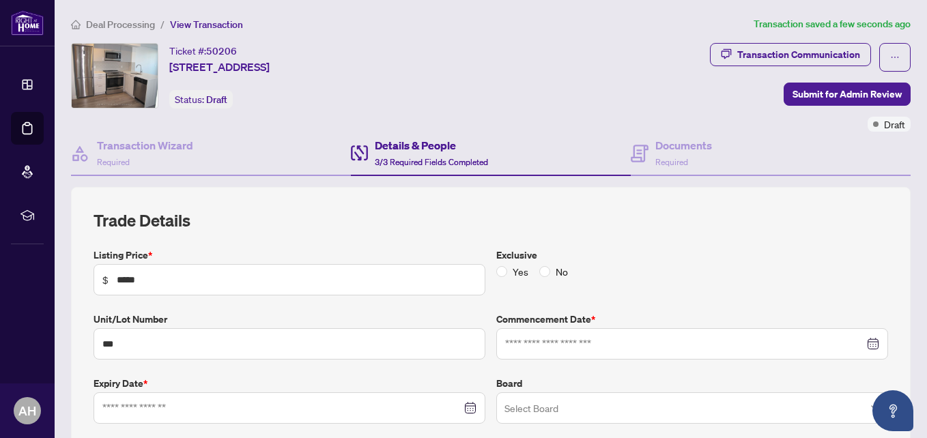
type input "**********"
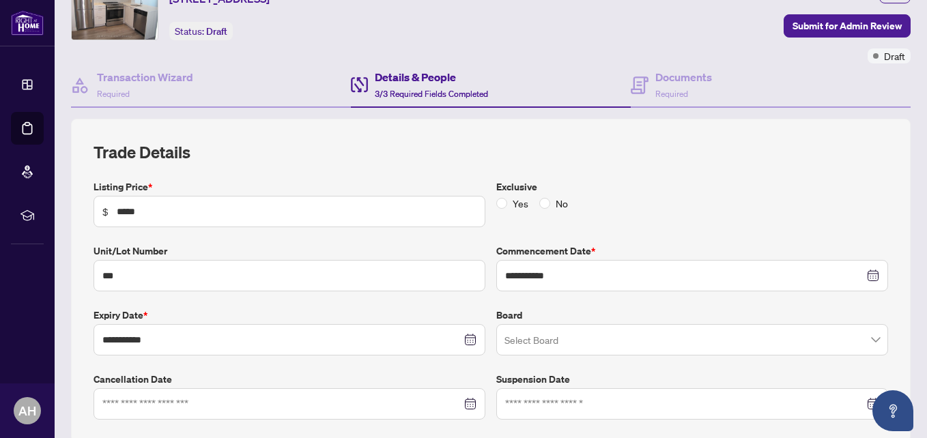
scroll to position [137, 0]
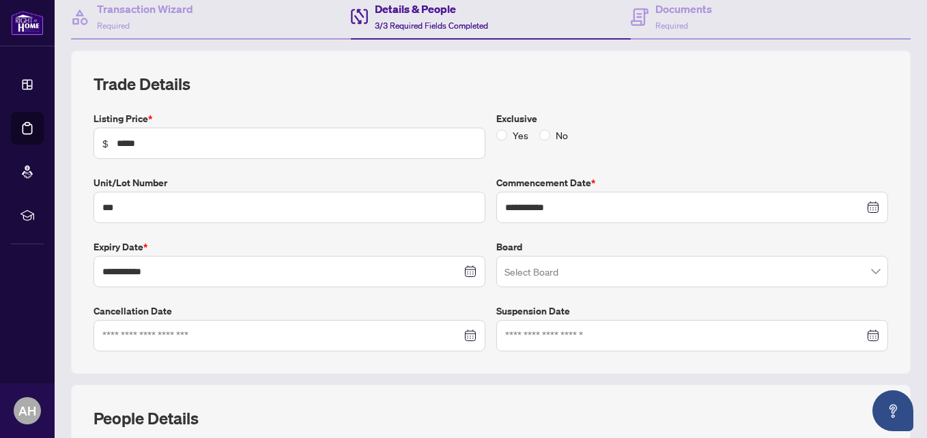
click at [533, 272] on input "search" at bounding box center [686, 274] width 363 height 30
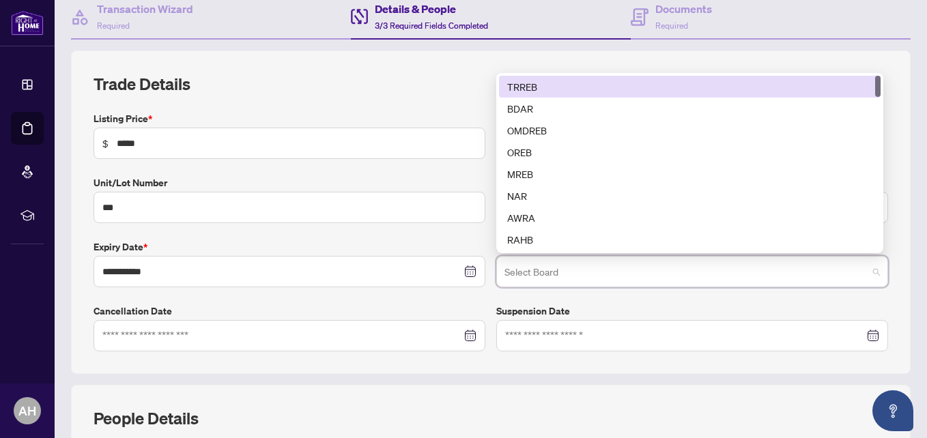
click at [539, 92] on div "TRREB" at bounding box center [689, 86] width 365 height 15
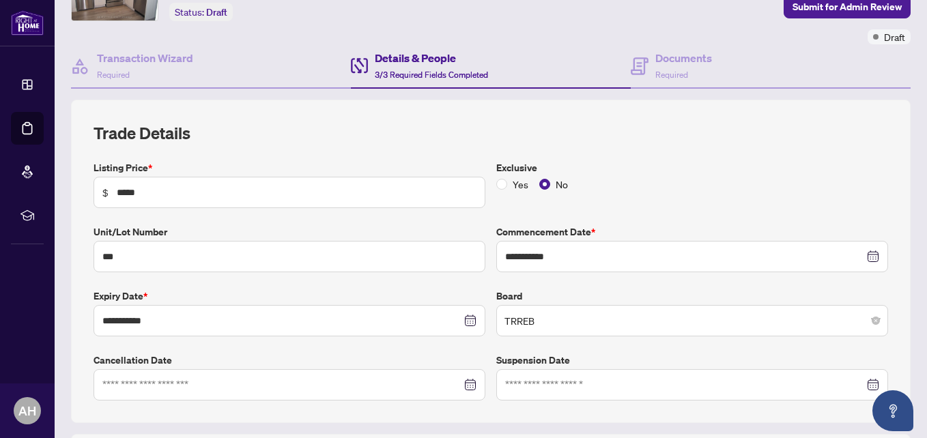
scroll to position [24, 0]
